Goal: Information Seeking & Learning: Learn about a topic

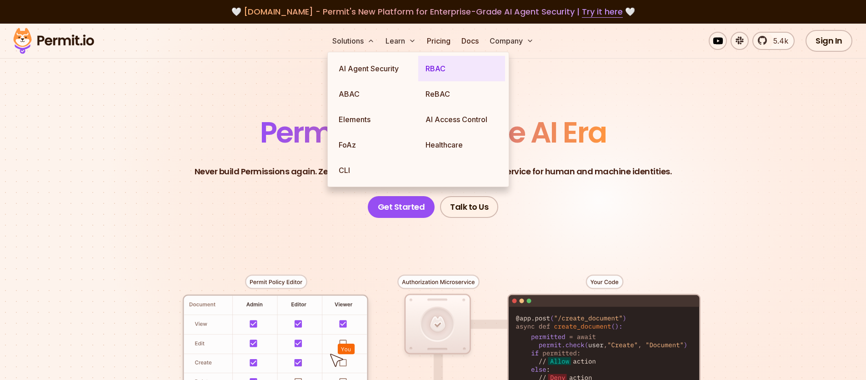
click at [433, 72] on link "RBAC" at bounding box center [461, 68] width 87 height 25
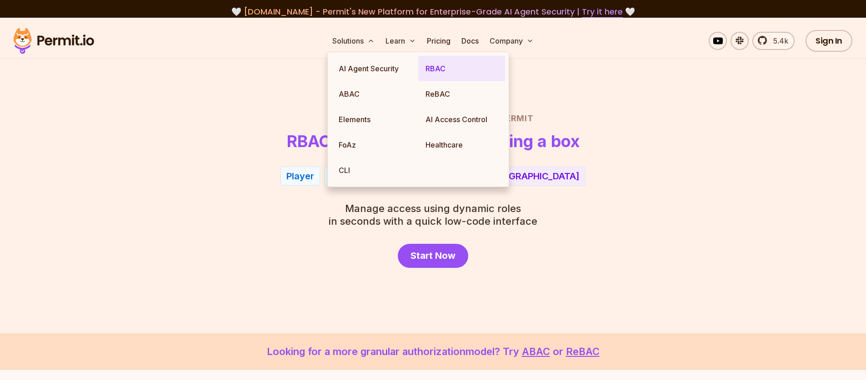
click at [442, 70] on link "RBAC" at bounding box center [461, 68] width 87 height 25
click at [442, 71] on link "RBAC" at bounding box center [461, 68] width 87 height 25
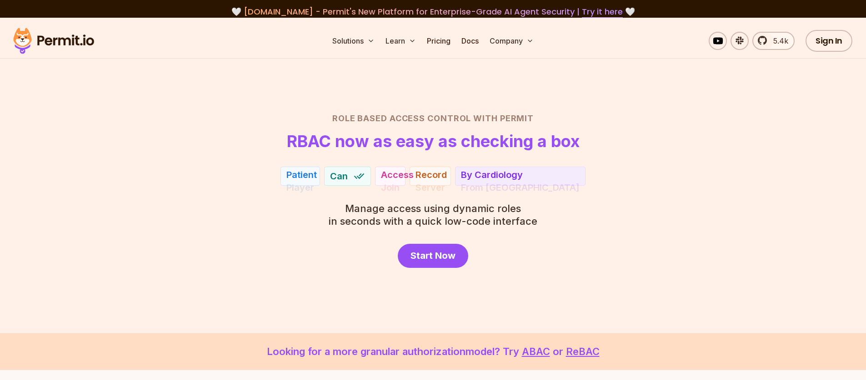
click at [676, 140] on header "Role Based Access Control with Permit RBAC now as easy as checking a box" at bounding box center [433, 131] width 636 height 38
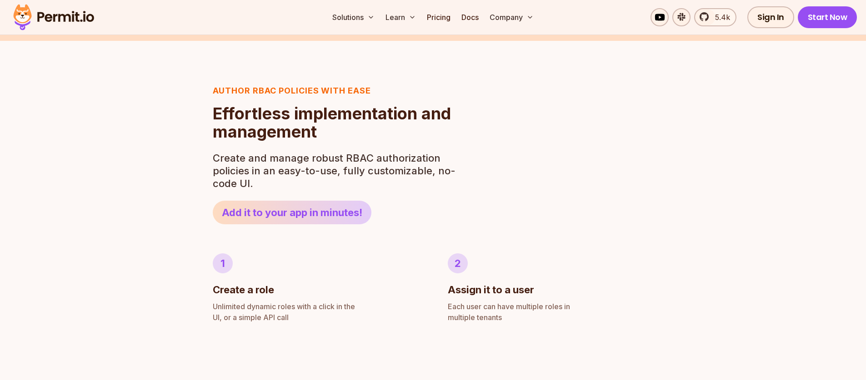
scroll to position [341, 0]
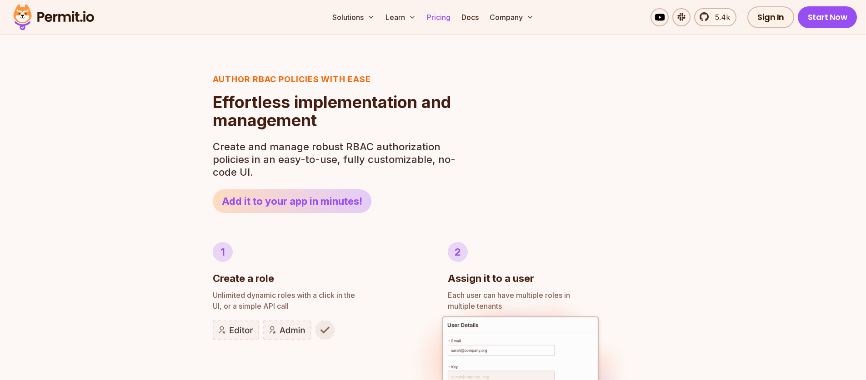
click at [443, 17] on link "Pricing" at bounding box center [438, 17] width 31 height 18
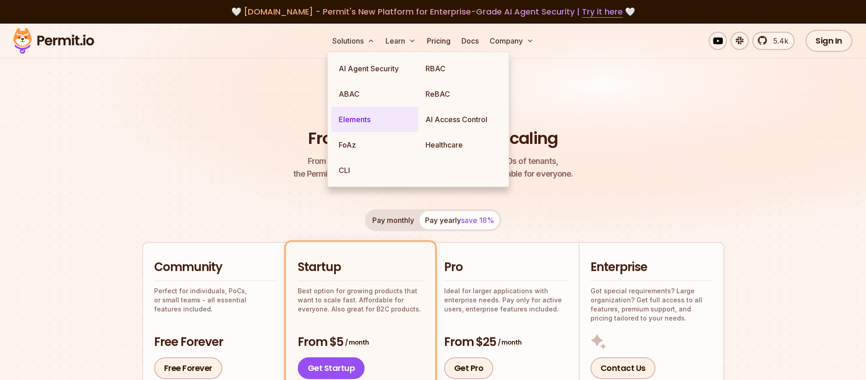
click at [361, 120] on link "Elements" at bounding box center [374, 119] width 87 height 25
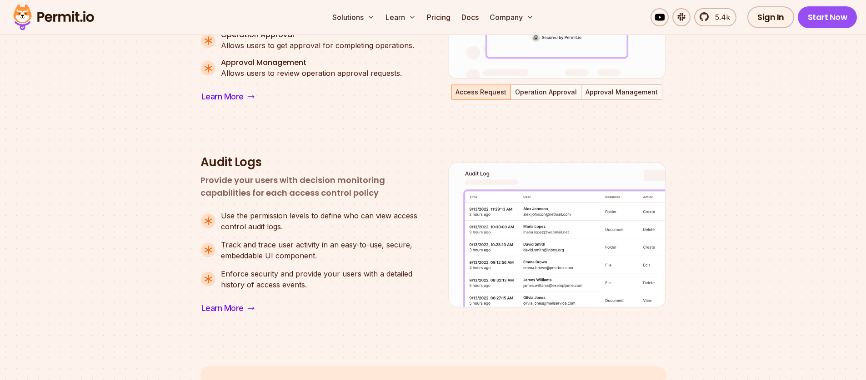
scroll to position [739, 0]
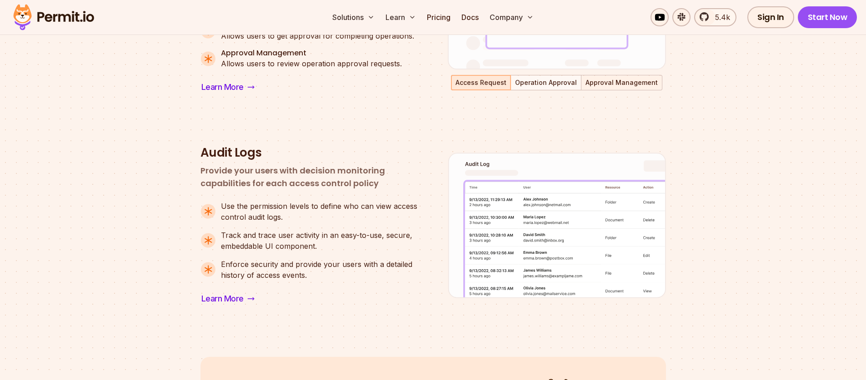
click at [649, 84] on button "Approval Management" at bounding box center [622, 83] width 80 height 14
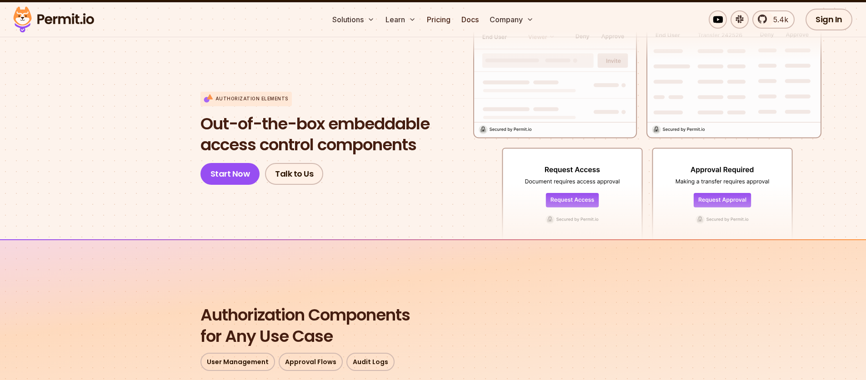
scroll to position [0, 0]
